Goal: Navigation & Orientation: Find specific page/section

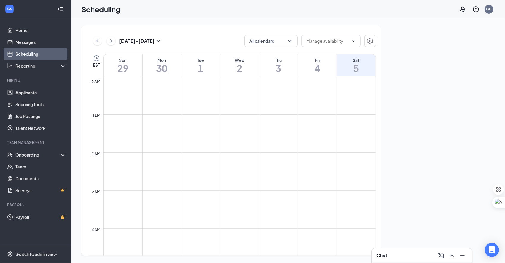
scroll to position [292, 0]
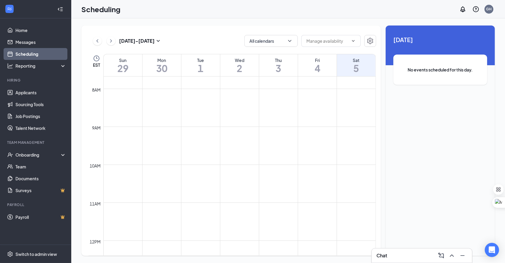
click at [393, 261] on div "Chat" at bounding box center [422, 256] width 100 height 14
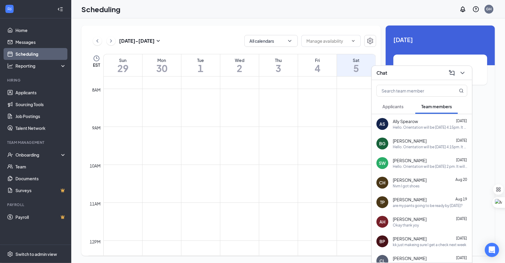
click at [428, 132] on div "AS [PERSON_NAME] [DATE] Hello. Orientation will be [DATE] 4:15pm. It will be ab…" at bounding box center [422, 124] width 100 height 20
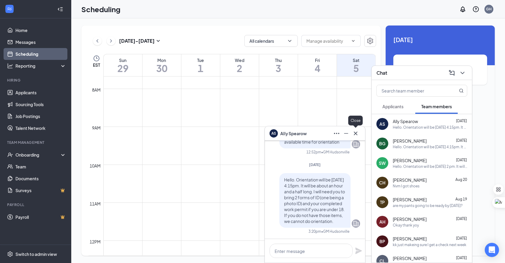
click at [358, 134] on icon "Cross" at bounding box center [355, 133] width 7 height 7
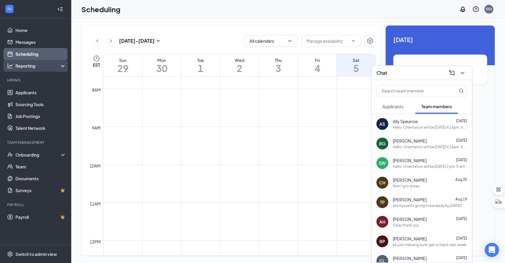
click at [36, 64] on div "Reporting" at bounding box center [40, 66] width 51 height 6
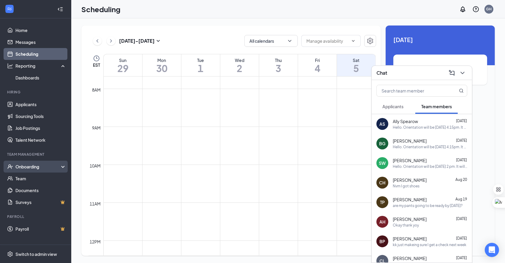
click at [51, 165] on div "Onboarding" at bounding box center [38, 167] width 46 height 6
click at [50, 179] on link "Overview" at bounding box center [40, 179] width 51 height 12
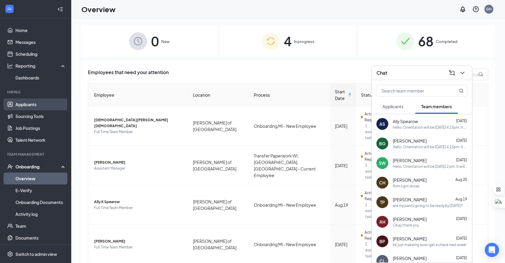
click at [48, 107] on link "Applicants" at bounding box center [40, 105] width 51 height 12
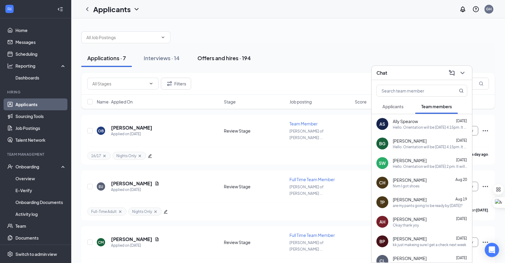
click at [205, 52] on button "Offers and hires · 194" at bounding box center [224, 58] width 65 height 18
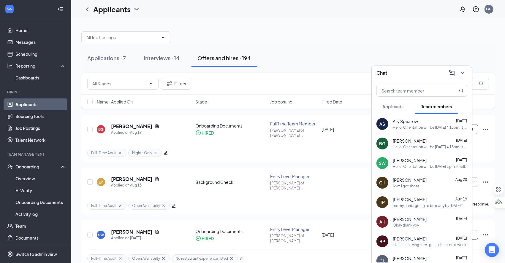
click at [393, 69] on div "Chat" at bounding box center [422, 72] width 91 height 9
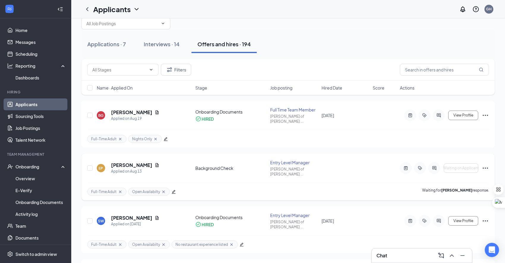
scroll to position [15, 0]
